Goal: Check status

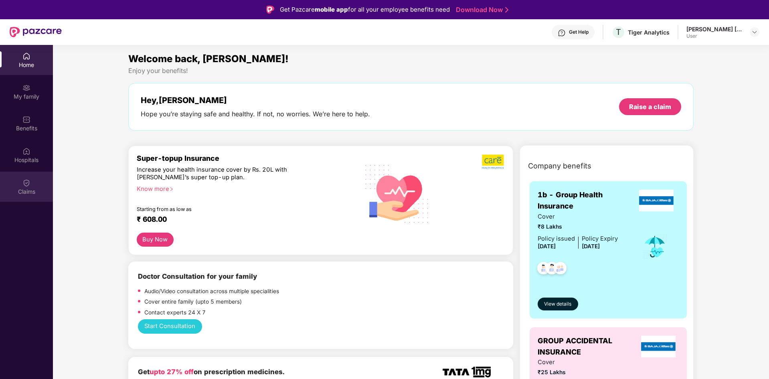
click at [31, 189] on div "Claims" at bounding box center [26, 192] width 53 height 8
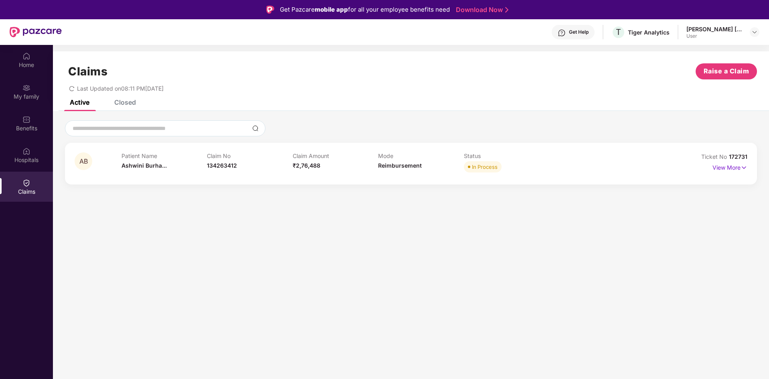
click at [616, 163] on div "Patient Name [PERSON_NAME]... Claim No 134263412 Claim Amount ₹2,76,488 Mode Re…" at bounding box center [379, 163] width 514 height 22
click at [719, 168] on p "View More" at bounding box center [730, 166] width 35 height 11
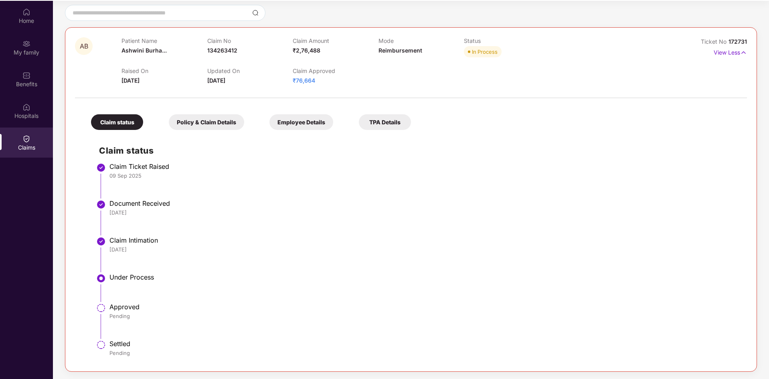
scroll to position [44, 0]
click at [209, 118] on div "Policy & Claim Details" at bounding box center [206, 123] width 75 height 16
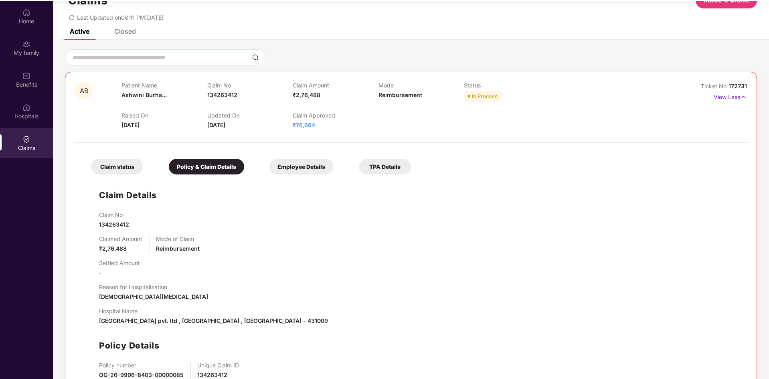
scroll to position [20, 0]
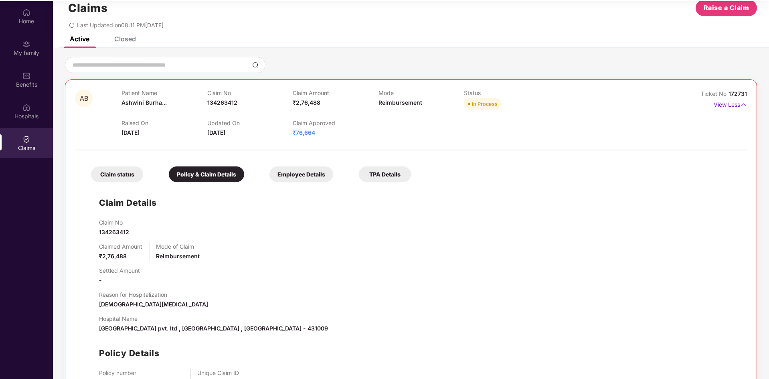
click at [288, 170] on div "Employee Details" at bounding box center [301, 174] width 64 height 16
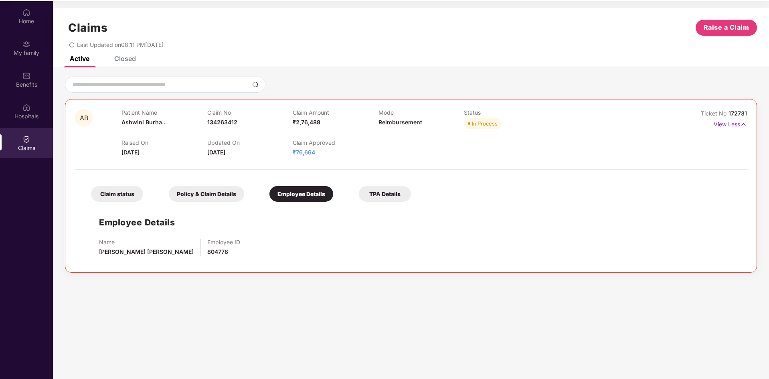
scroll to position [0, 0]
click at [395, 193] on div "TPA Details" at bounding box center [385, 194] width 52 height 16
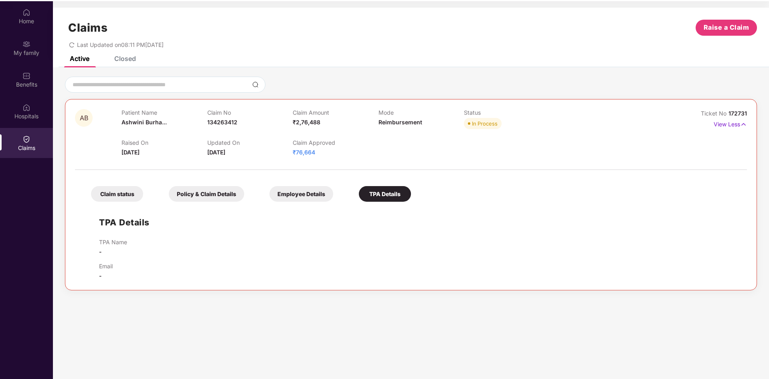
click at [306, 200] on div "Employee Details" at bounding box center [301, 194] width 64 height 16
drag, startPoint x: 306, startPoint y: 200, endPoint x: 285, endPoint y: 199, distance: 21.7
click at [306, 200] on div "Employee Details" at bounding box center [301, 194] width 64 height 16
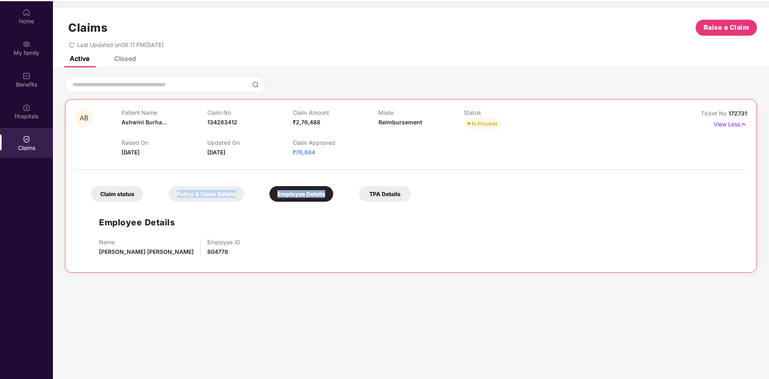
drag, startPoint x: 285, startPoint y: 199, endPoint x: 233, endPoint y: 197, distance: 51.8
click at [234, 197] on div "Claim status Policy & Claim Details Employee Details TPA Details" at bounding box center [247, 190] width 328 height 24
click at [225, 197] on div "Policy & Claim Details" at bounding box center [206, 194] width 75 height 16
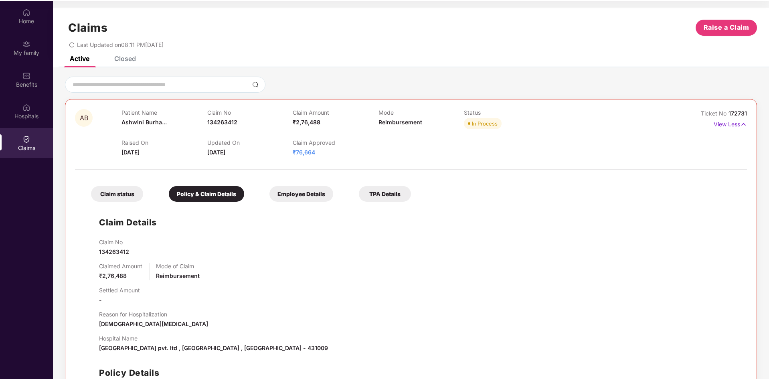
click at [123, 196] on div "Claim status" at bounding box center [117, 194] width 52 height 16
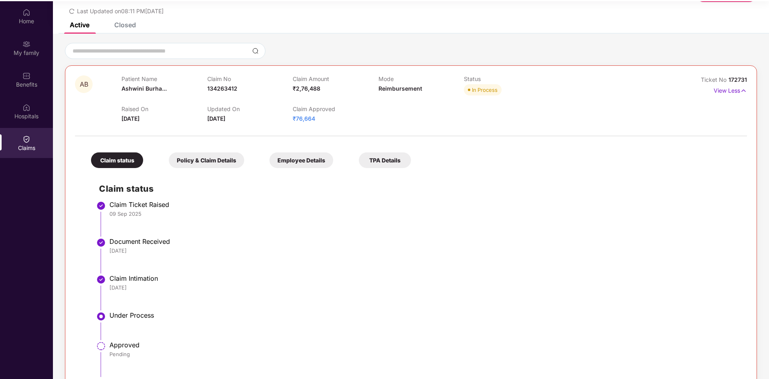
scroll to position [33, 0]
click at [231, 163] on div "Policy & Claim Details" at bounding box center [206, 161] width 75 height 16
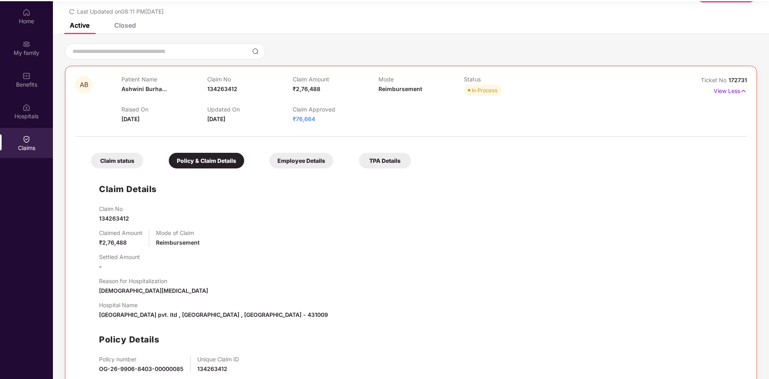
click at [291, 168] on div "Employee Details" at bounding box center [301, 161] width 64 height 16
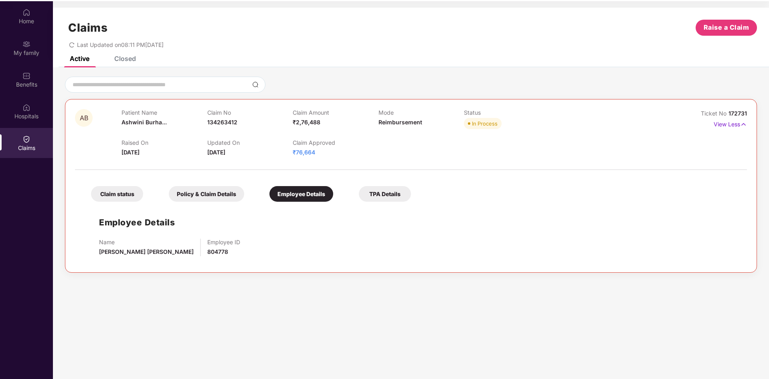
click at [210, 198] on div "Policy & Claim Details" at bounding box center [206, 194] width 75 height 16
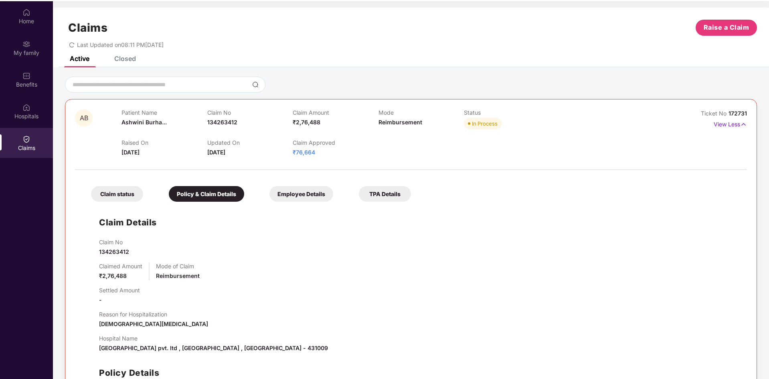
click at [125, 196] on div "Claim status" at bounding box center [117, 194] width 52 height 16
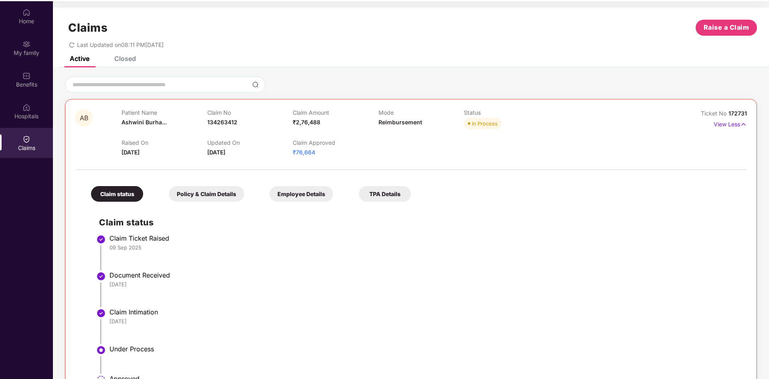
scroll to position [71, 0]
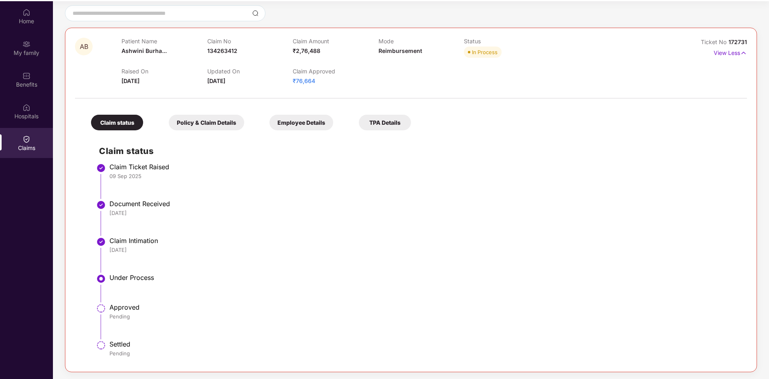
click at [201, 115] on div "Policy & Claim Details" at bounding box center [206, 123] width 75 height 16
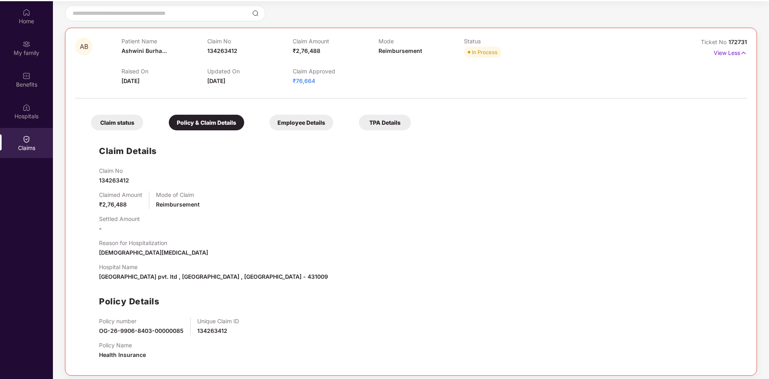
click at [296, 123] on div "Employee Details" at bounding box center [301, 123] width 64 height 16
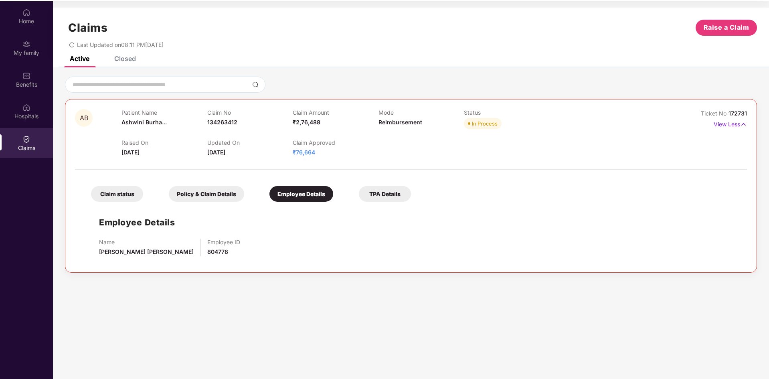
click at [211, 191] on div "Policy & Claim Details" at bounding box center [206, 194] width 75 height 16
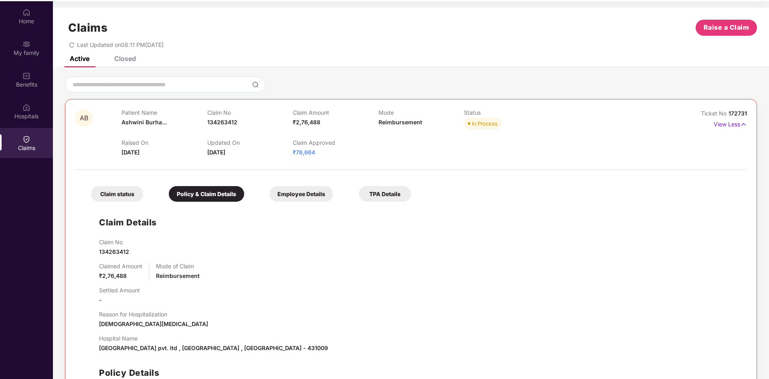
click at [107, 194] on div "Claim status" at bounding box center [117, 194] width 52 height 16
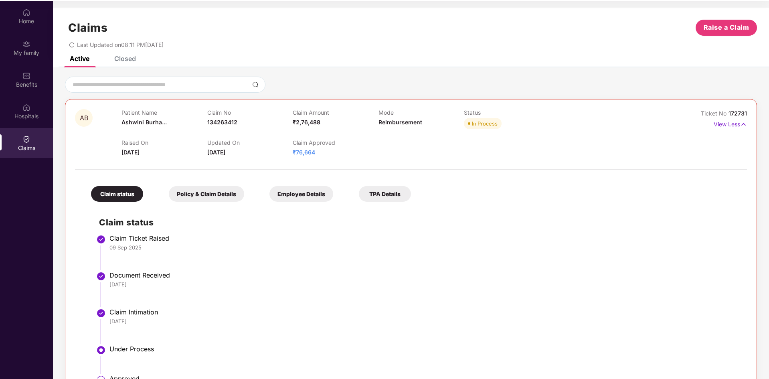
scroll to position [71, 0]
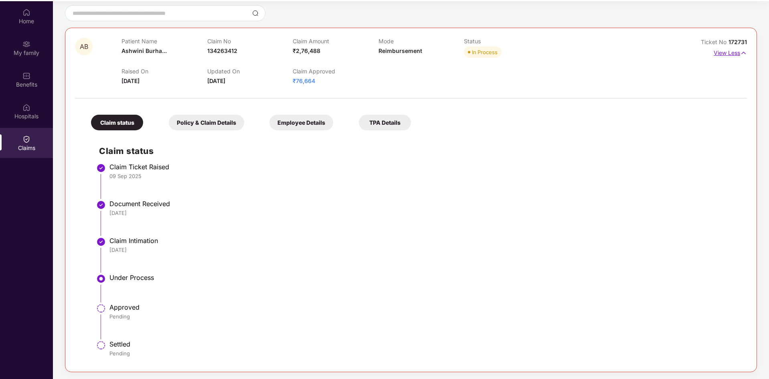
click at [741, 54] on img at bounding box center [743, 53] width 7 height 9
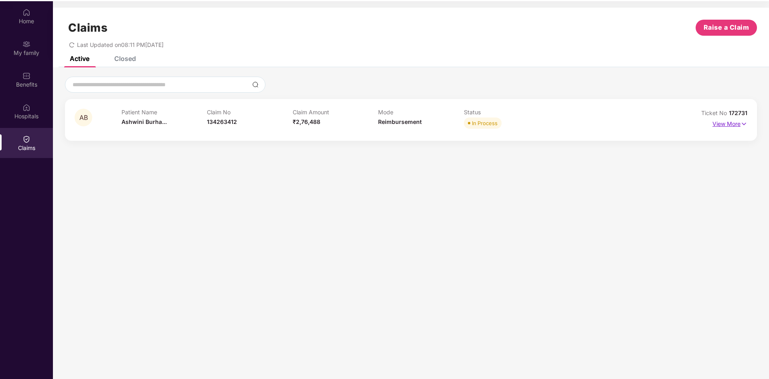
click at [737, 127] on p "View More" at bounding box center [730, 123] width 35 height 11
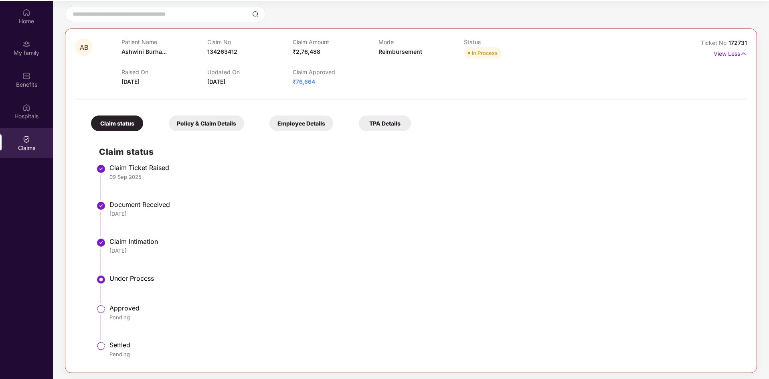
scroll to position [71, 0]
click at [742, 53] on img at bounding box center [743, 53] width 7 height 9
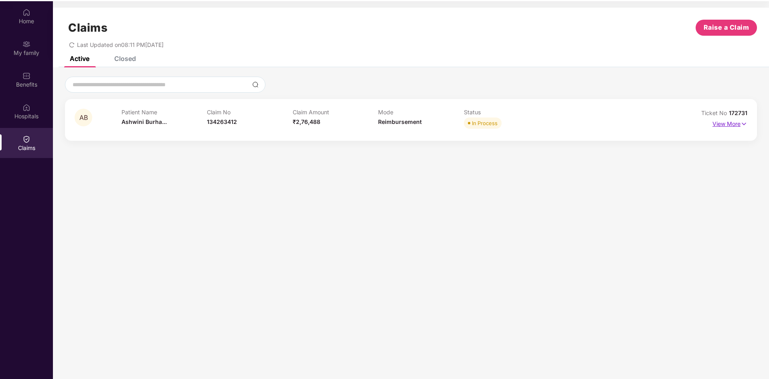
click at [738, 124] on p "View More" at bounding box center [730, 123] width 35 height 11
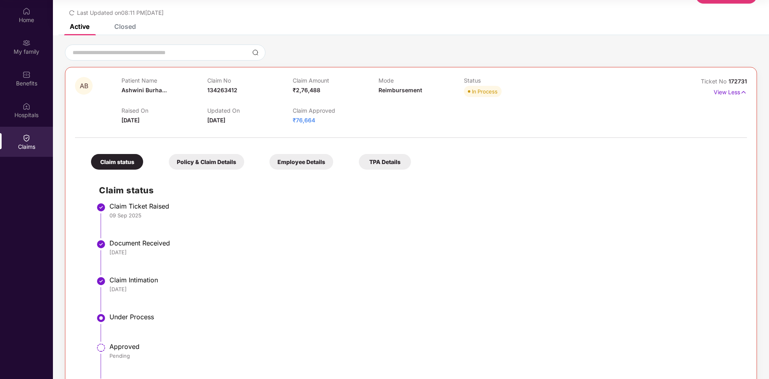
scroll to position [71, 0]
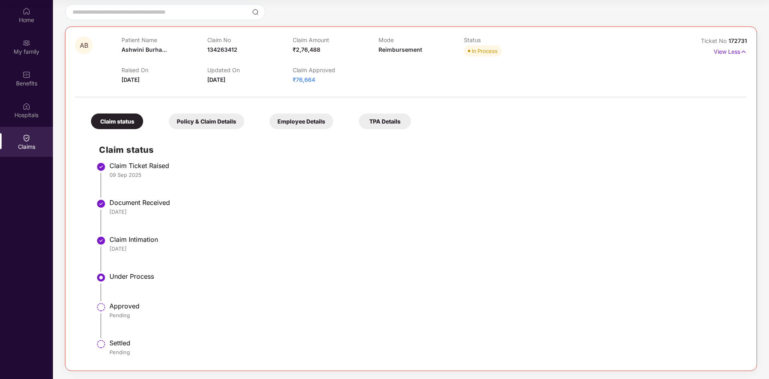
click at [607, 104] on div "Claim status Policy & Claim Details Employee Details TPA Details Claim status C…" at bounding box center [411, 230] width 672 height 259
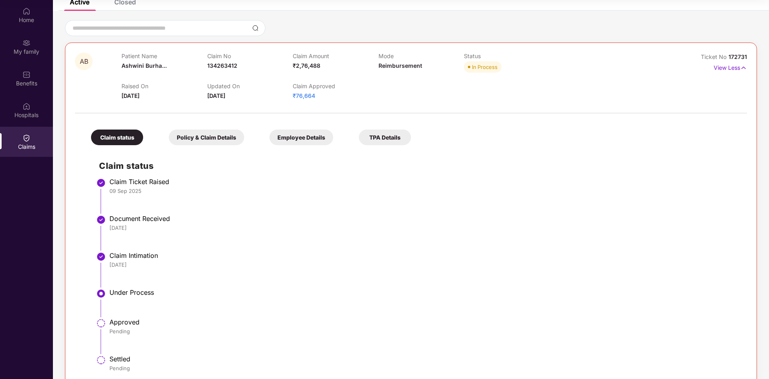
scroll to position [0, 0]
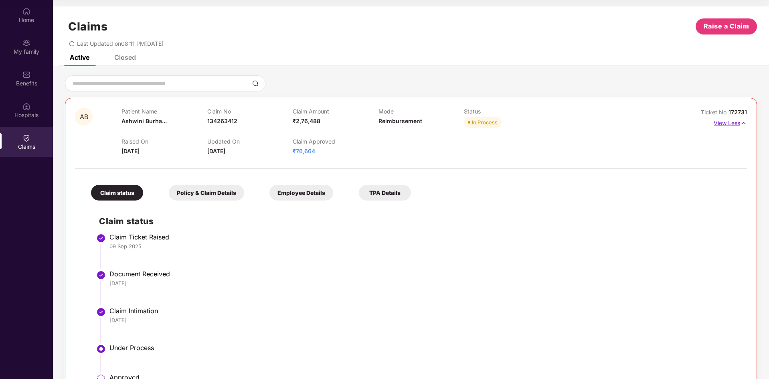
click at [725, 123] on p "View Less" at bounding box center [730, 122] width 33 height 11
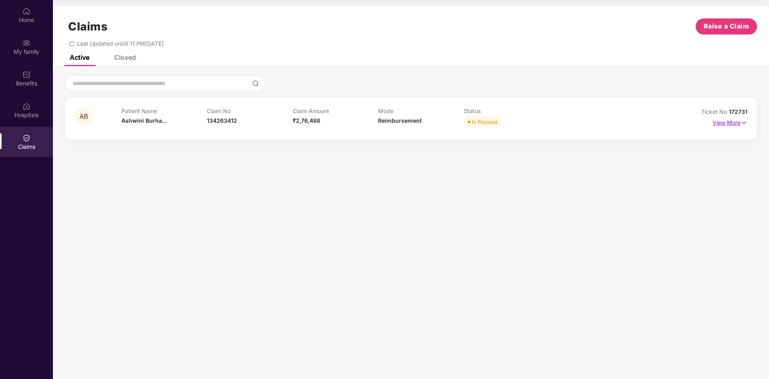
click at [740, 125] on p "View More" at bounding box center [730, 121] width 35 height 11
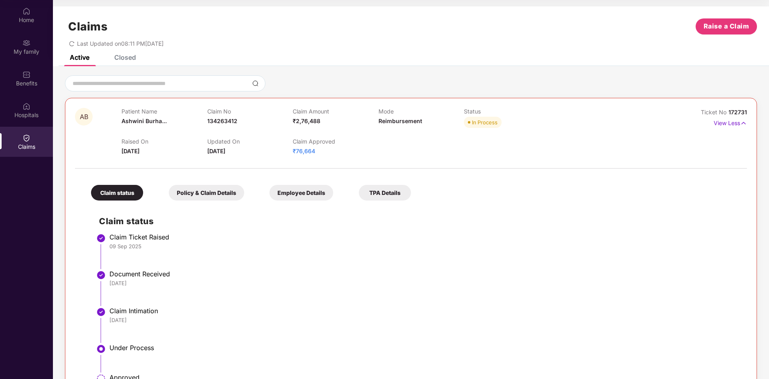
click at [132, 51] on div "Claims Raise a Claim Last Updated on 08:11 PM[DATE]" at bounding box center [411, 30] width 716 height 49
click at [131, 56] on div "Closed" at bounding box center [125, 57] width 22 height 8
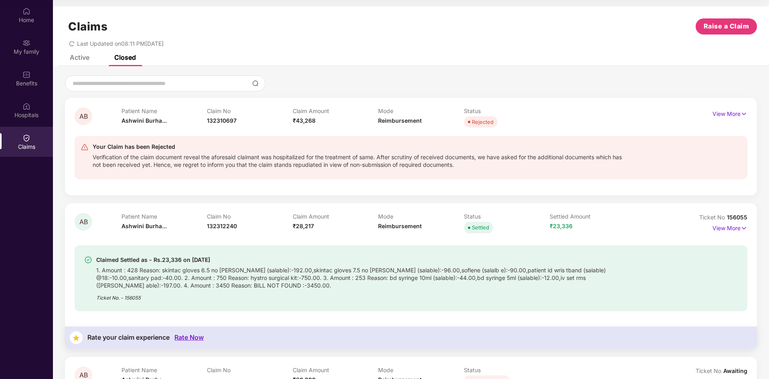
click at [86, 60] on div "Active" at bounding box center [80, 57] width 20 height 8
